Goal: Information Seeking & Learning: Learn about a topic

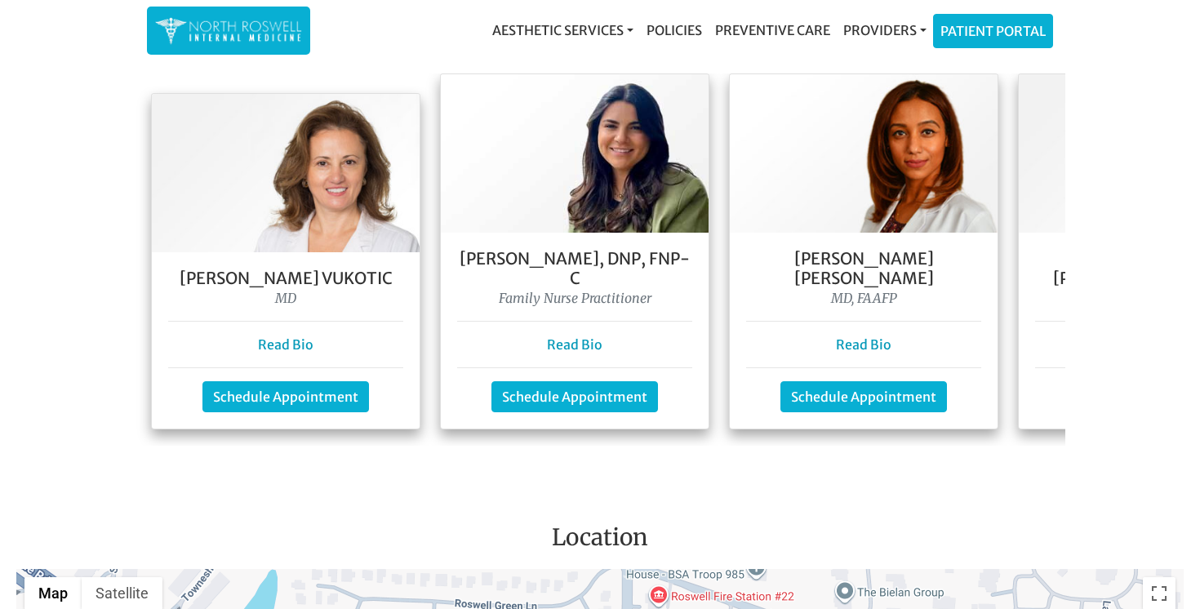
scroll to position [1504, 0]
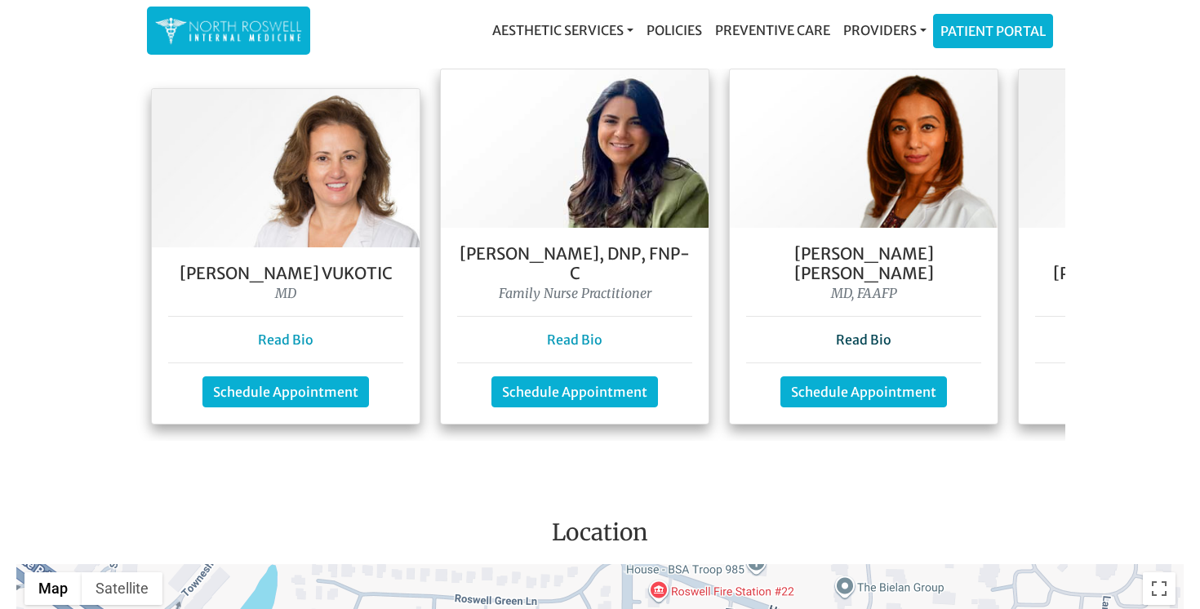
click at [870, 332] on link "Read Bio" at bounding box center [864, 340] width 56 height 16
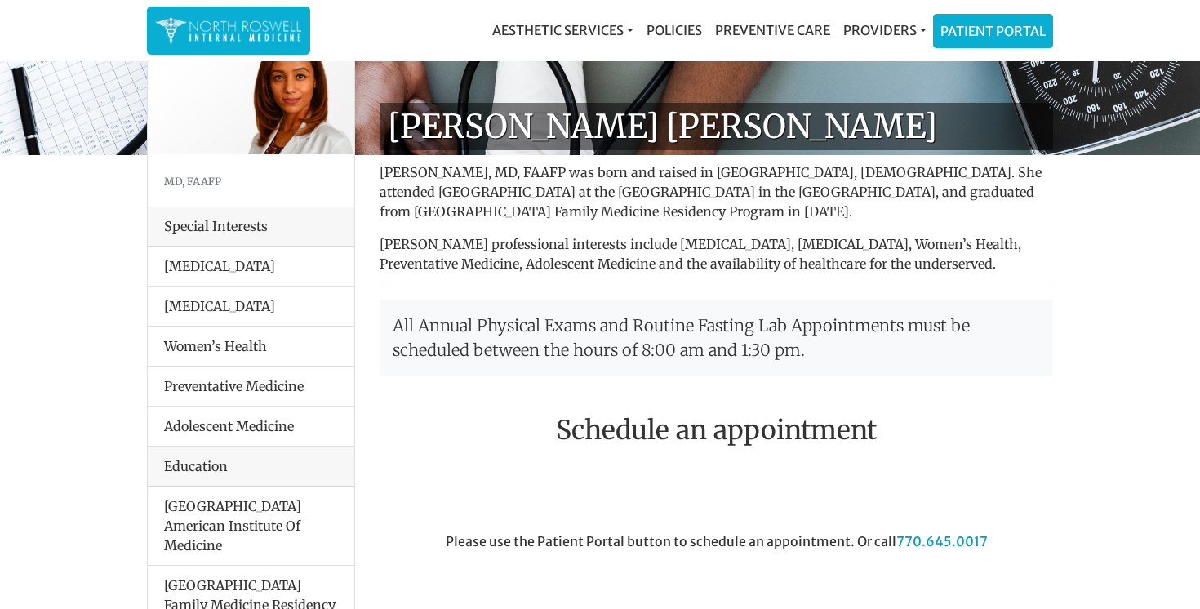
scroll to position [74, 0]
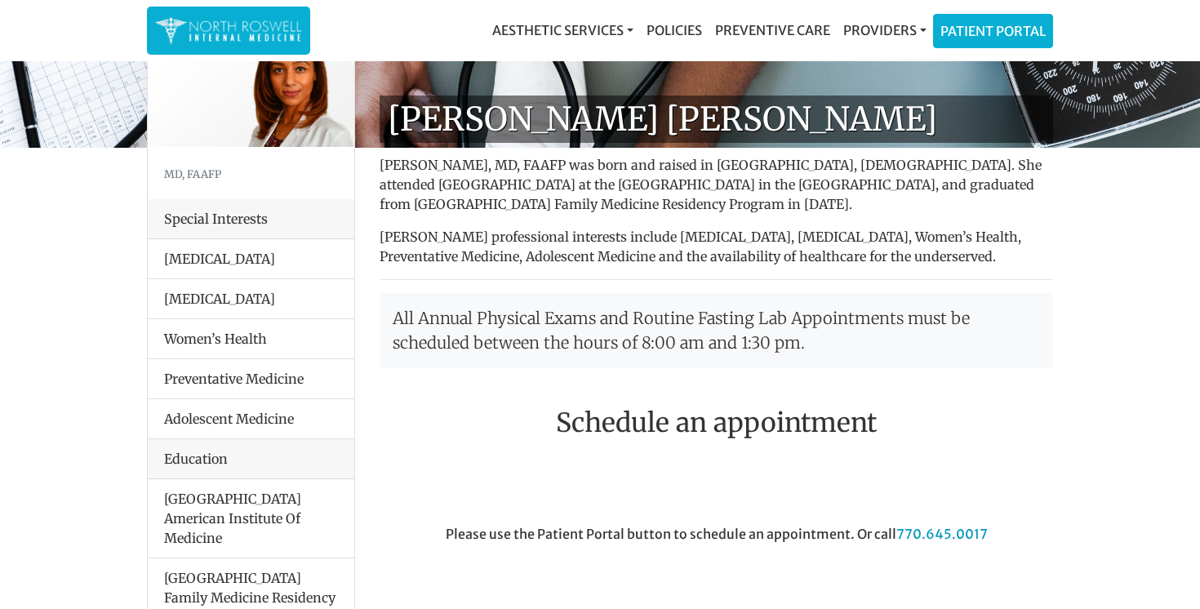
click at [273, 384] on li "Preventative Medicine" at bounding box center [251, 378] width 207 height 41
click at [260, 407] on li "Adolescent Medicine" at bounding box center [251, 418] width 207 height 41
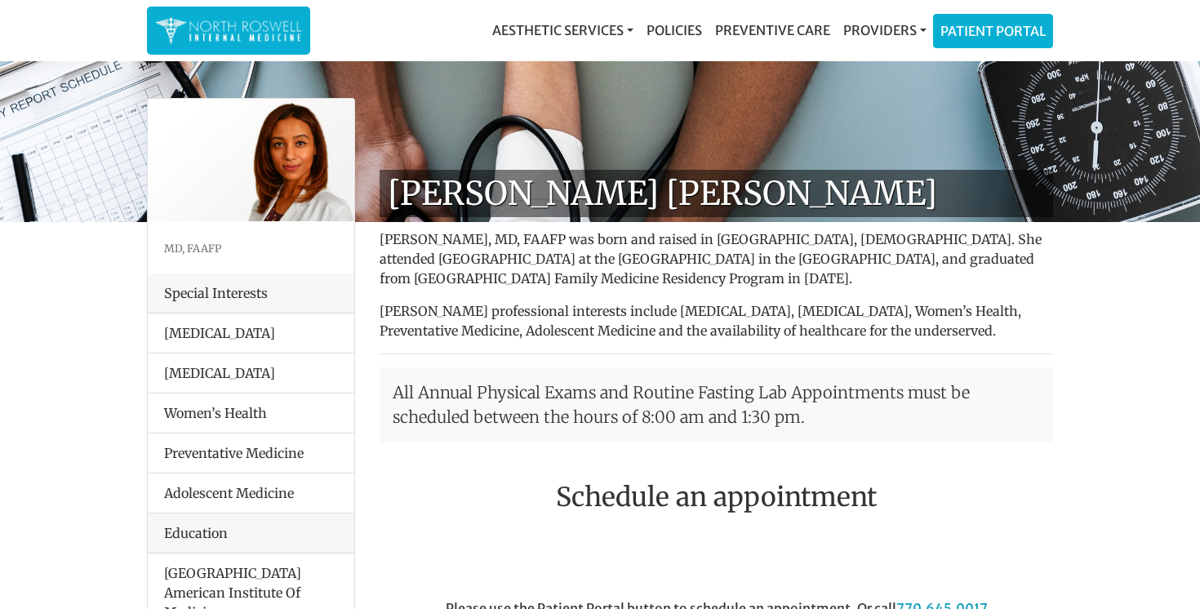
scroll to position [0, 0]
